Goal: Task Accomplishment & Management: Use online tool/utility

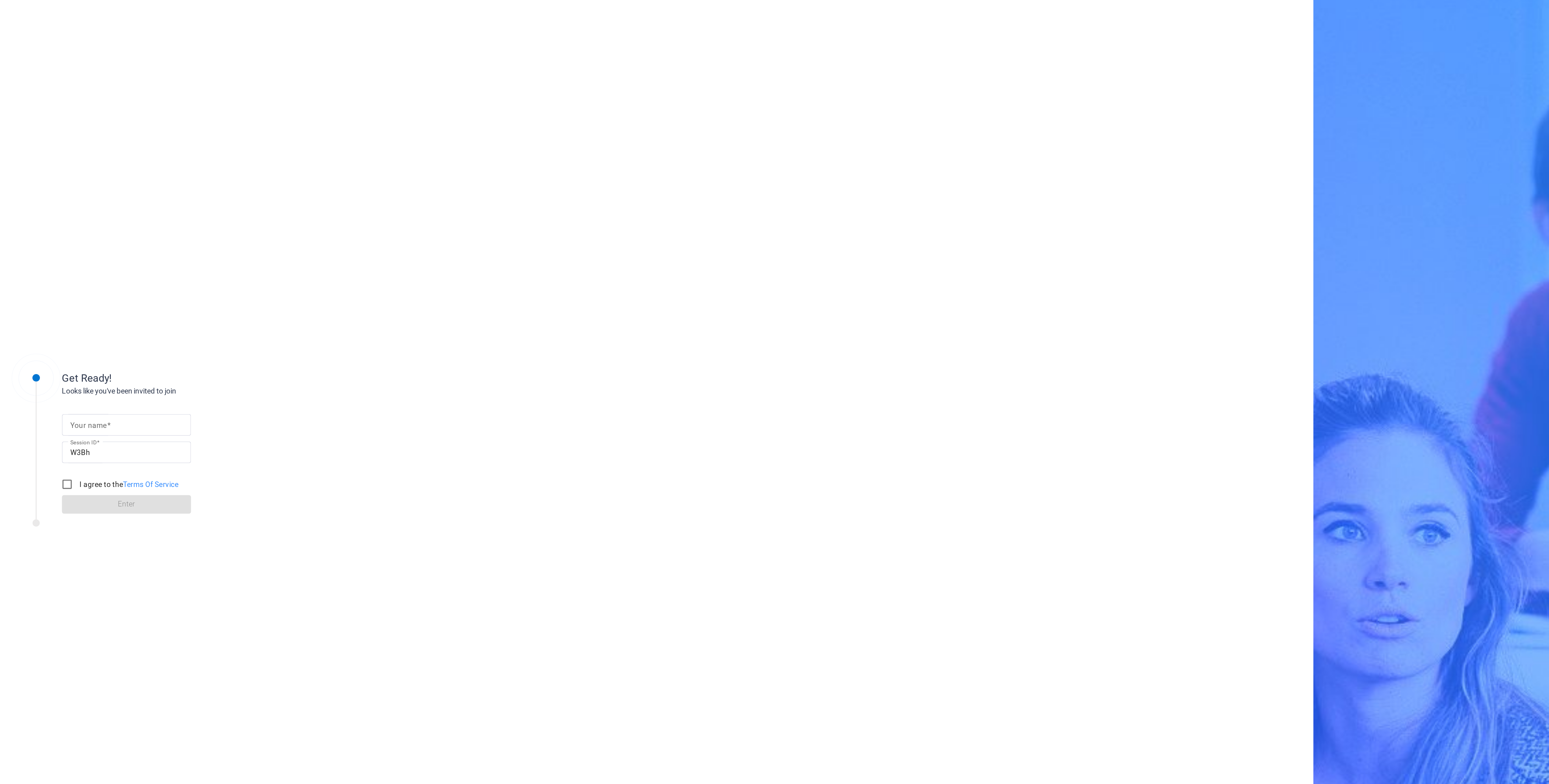
click at [90, 379] on form "Your name Session ID W3Bh I agree to the Terms Of Service Enter" at bounding box center [75, 409] width 76 height 62
click at [91, 385] on input "Your name" at bounding box center [75, 388] width 66 height 7
type input "abby"
click at [38, 424] on input "I agree to the Terms Of Service" at bounding box center [40, 423] width 12 height 12
checkbox input "true"
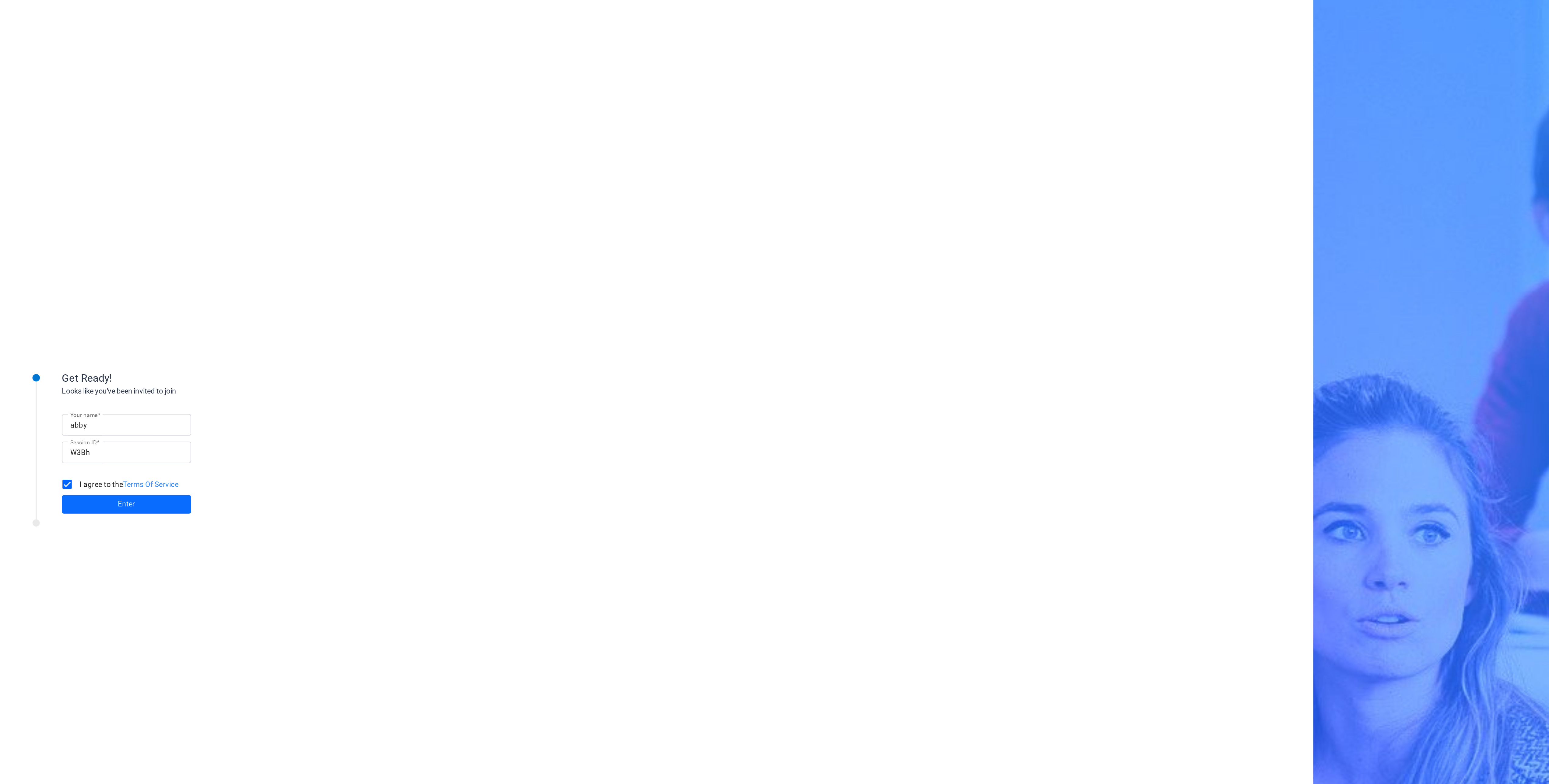
click at [55, 435] on span at bounding box center [75, 435] width 76 height 14
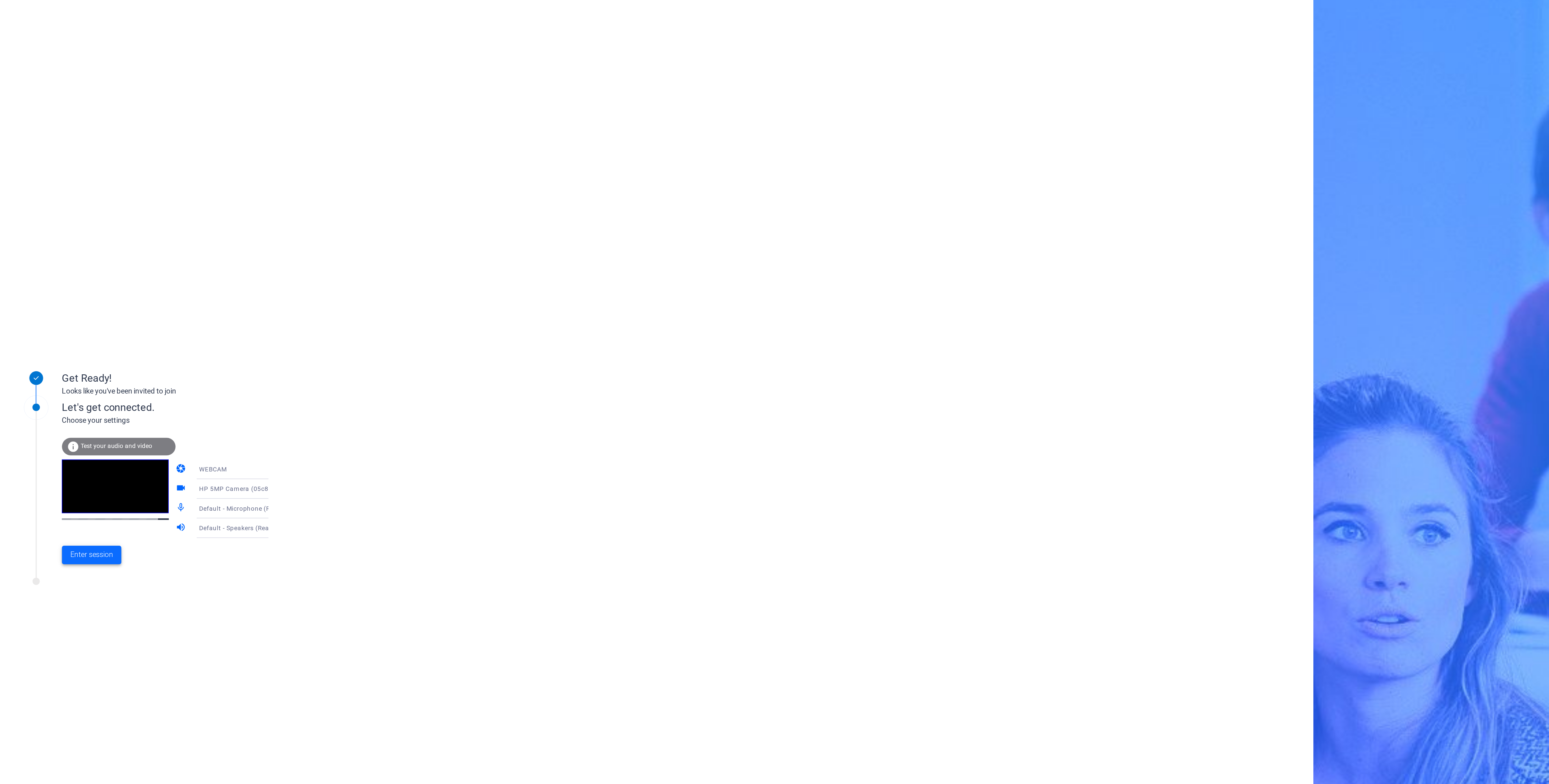
click at [61, 465] on span "Enter session" at bounding box center [54, 464] width 25 height 7
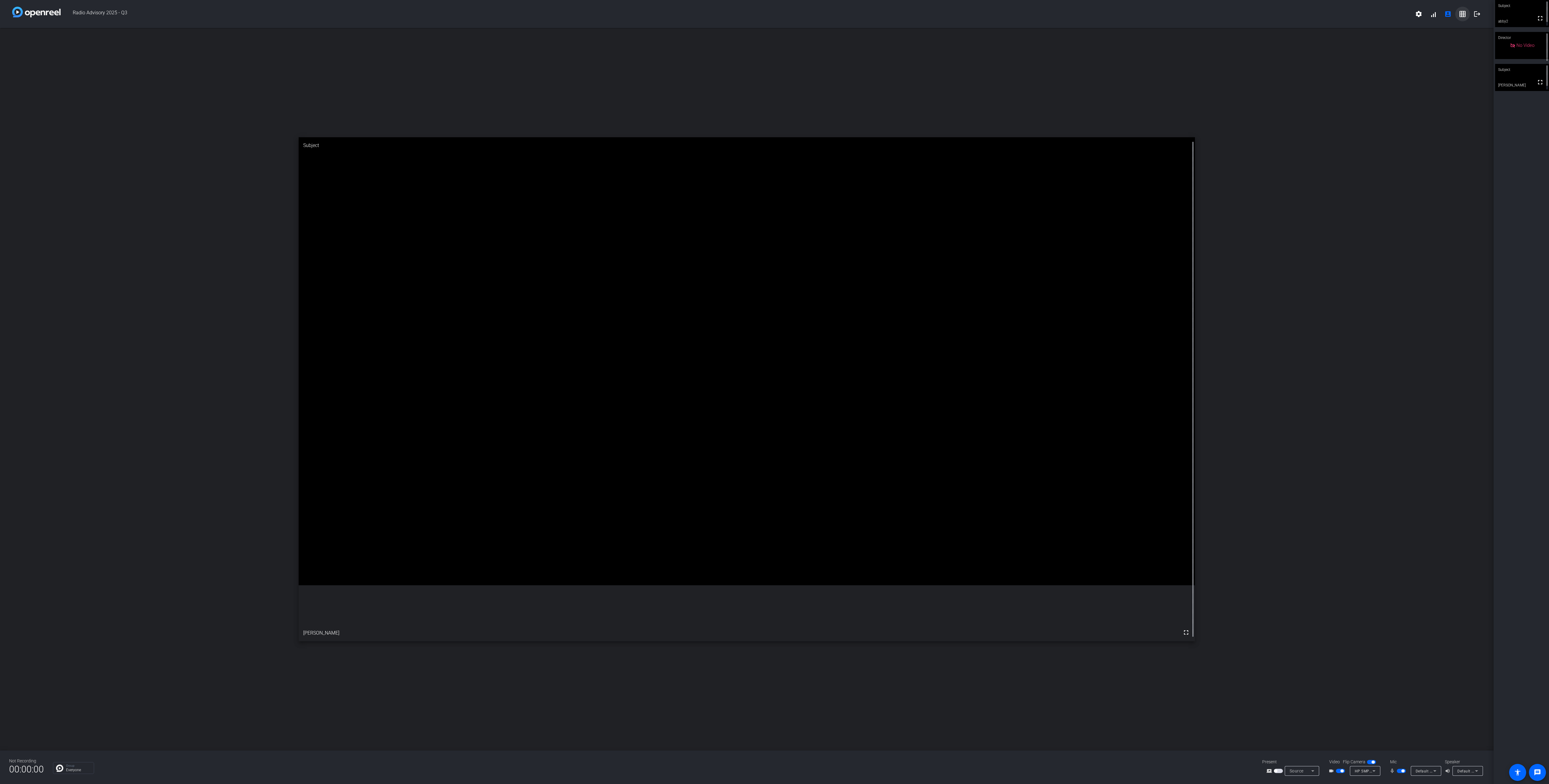
click at [1464, 14] on mat-icon "grid_on" at bounding box center [1462, 14] width 7 height 7
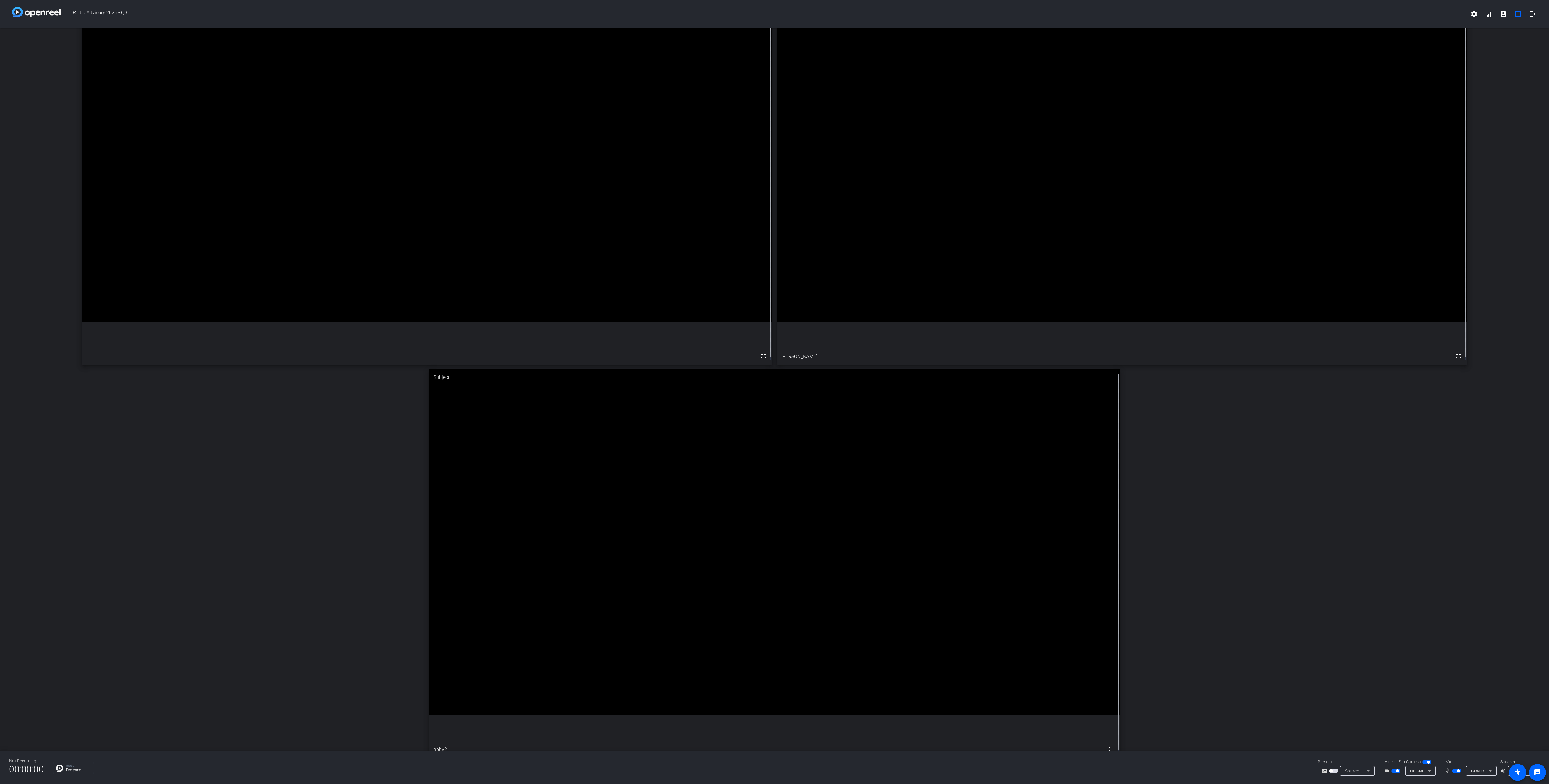
scroll to position [58, 0]
